Goal: Task Accomplishment & Management: Manage account settings

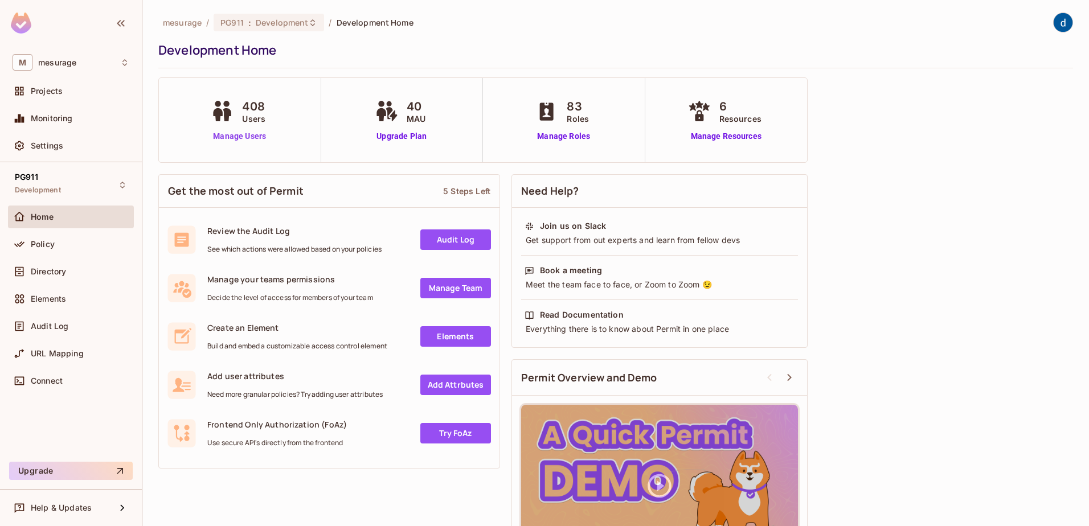
click at [256, 134] on link "Manage Users" at bounding box center [239, 136] width 63 height 12
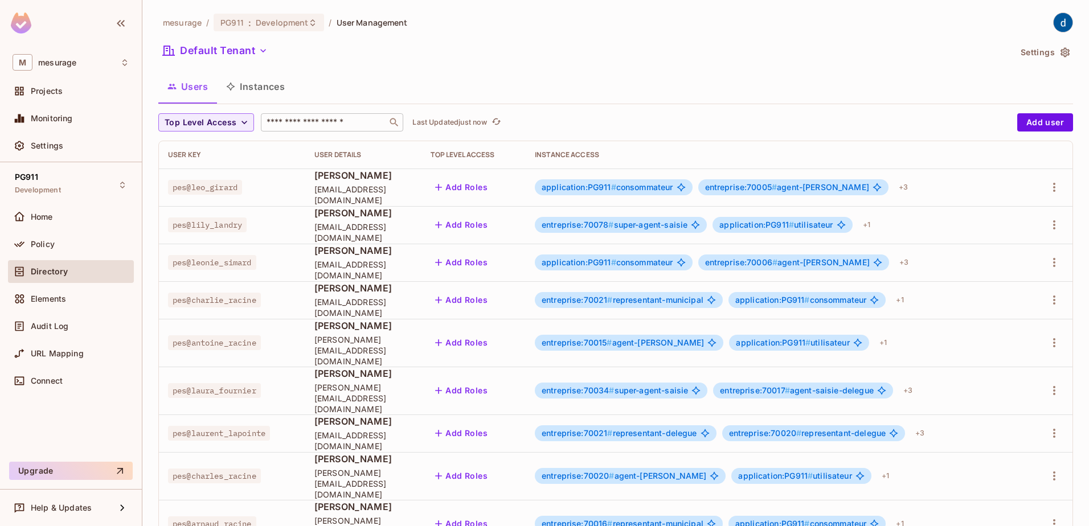
click at [294, 124] on input "text" at bounding box center [324, 122] width 120 height 11
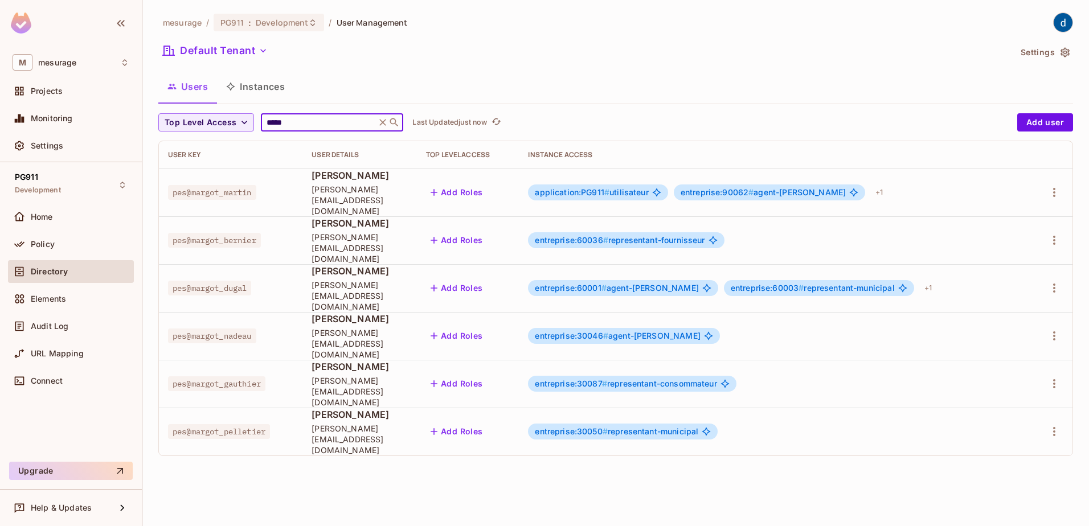
type input "*****"
